Goal: Find specific page/section: Find specific page/section

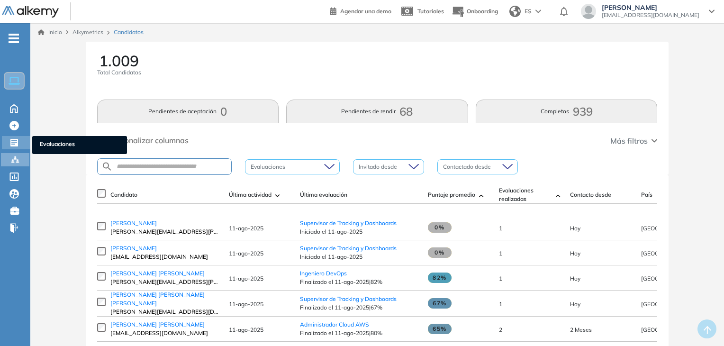
click at [15, 144] on icon at bounding box center [14, 143] width 8 height 8
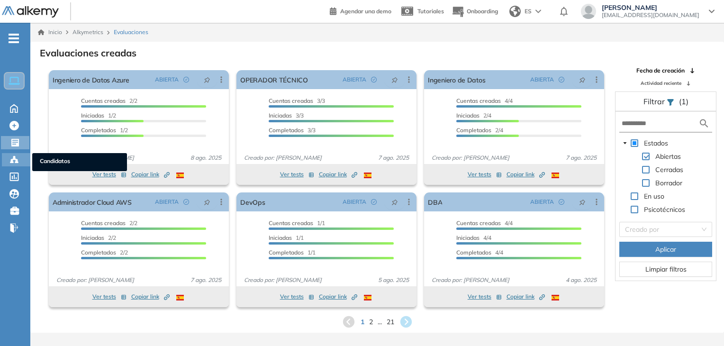
click at [18, 159] on icon at bounding box center [13, 159] width 9 height 9
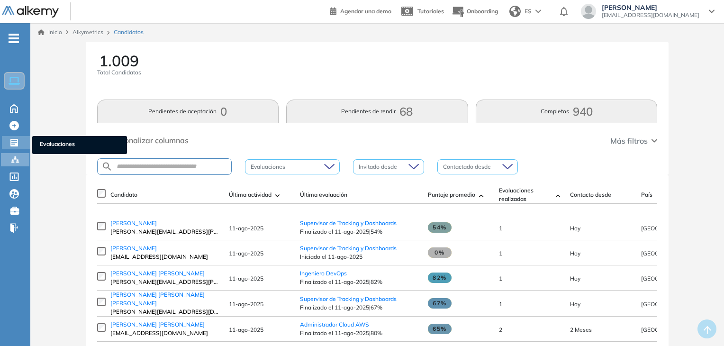
click at [16, 141] on icon at bounding box center [13, 142] width 9 height 9
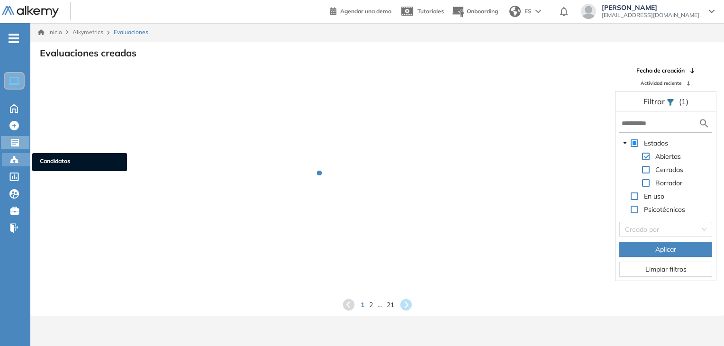
click at [17, 156] on icon at bounding box center [13, 159] width 9 height 9
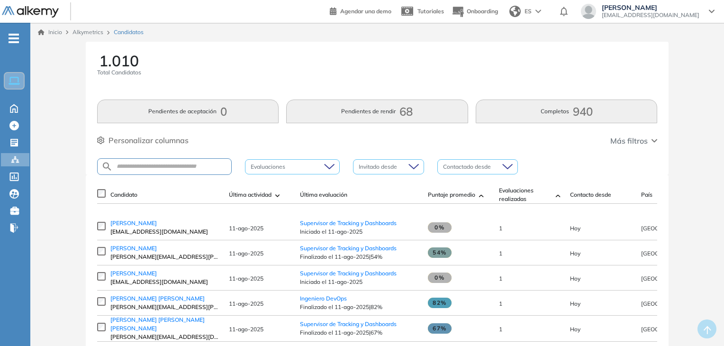
scroll to position [47, 0]
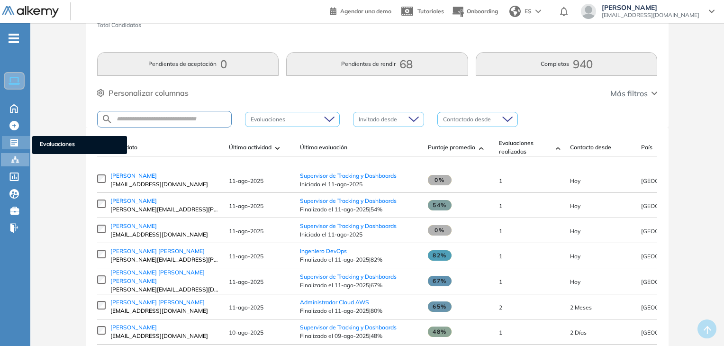
click at [17, 143] on icon at bounding box center [14, 143] width 8 height 8
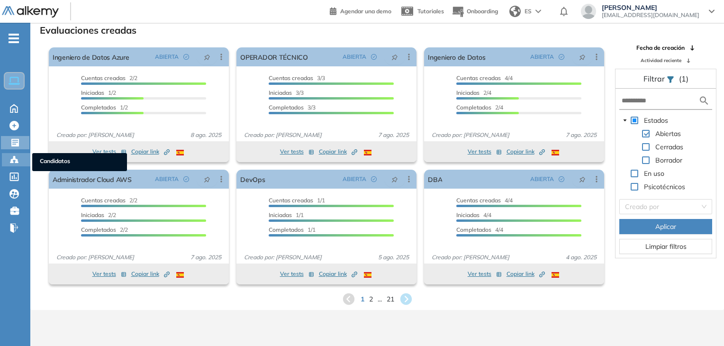
click at [18, 161] on icon at bounding box center [16, 162] width 3 height 2
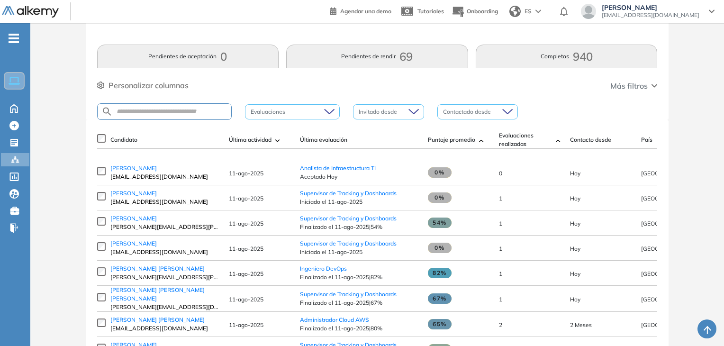
scroll to position [95, 0]
